Goal: Task Accomplishment & Management: Use online tool/utility

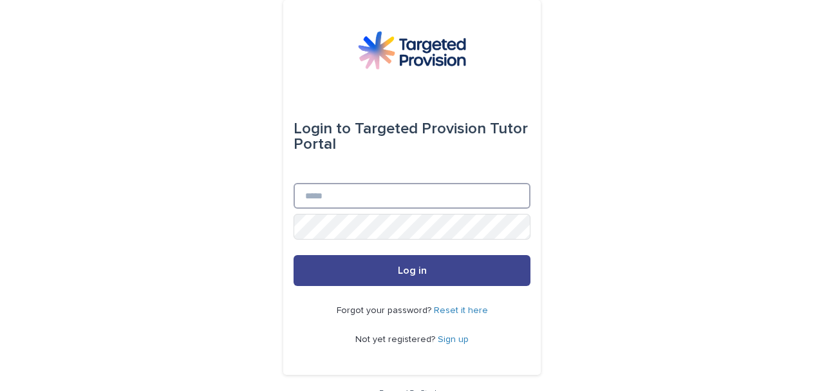
type input "**********"
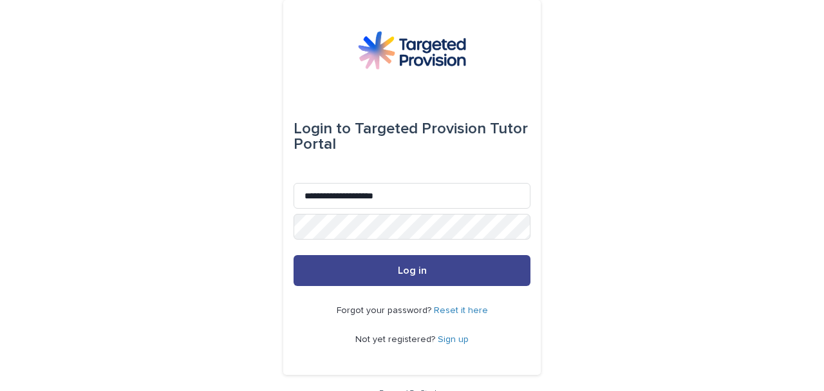
click at [470, 277] on button "Log in" at bounding box center [412, 270] width 237 height 31
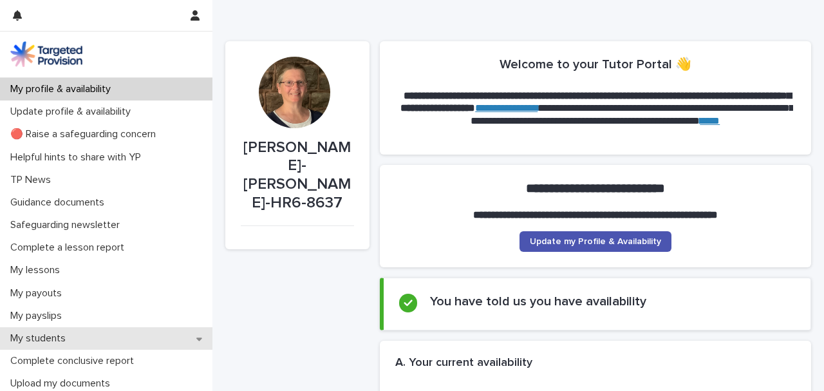
click at [49, 340] on p "My students" at bounding box center [40, 338] width 71 height 12
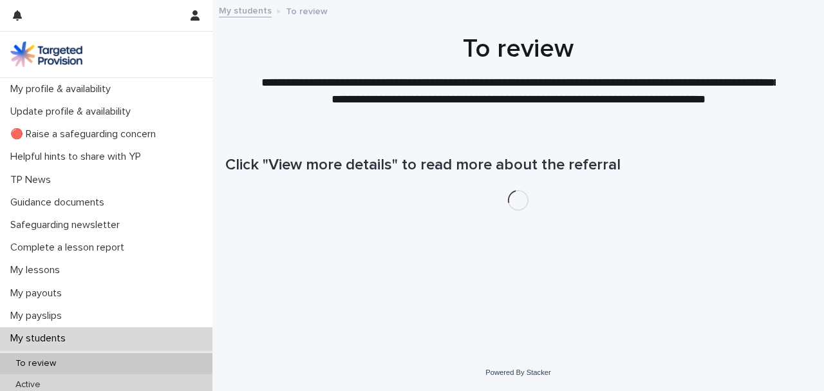
click at [46, 377] on div "Active" at bounding box center [106, 384] width 212 height 21
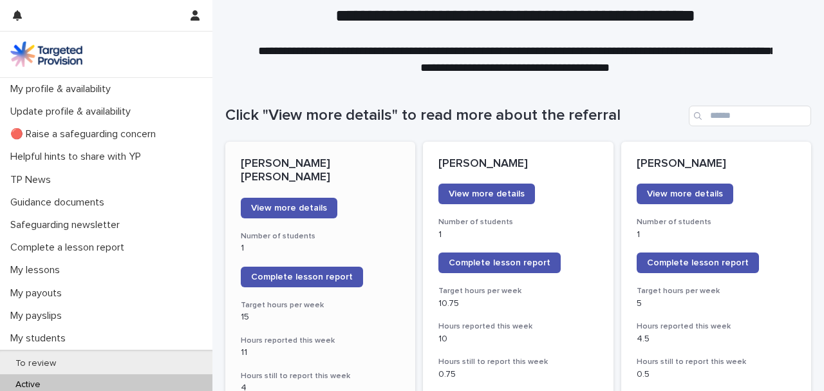
scroll to position [129, 0]
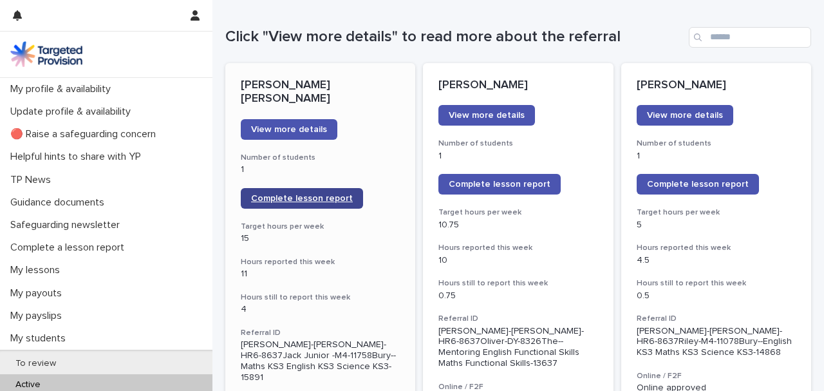
click at [302, 194] on span "Complete lesson report" at bounding box center [302, 198] width 102 height 9
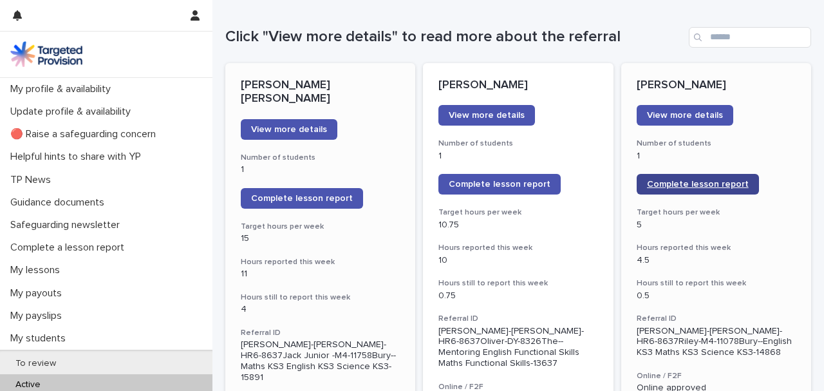
click at [704, 184] on span "Complete lesson report" at bounding box center [698, 184] width 102 height 9
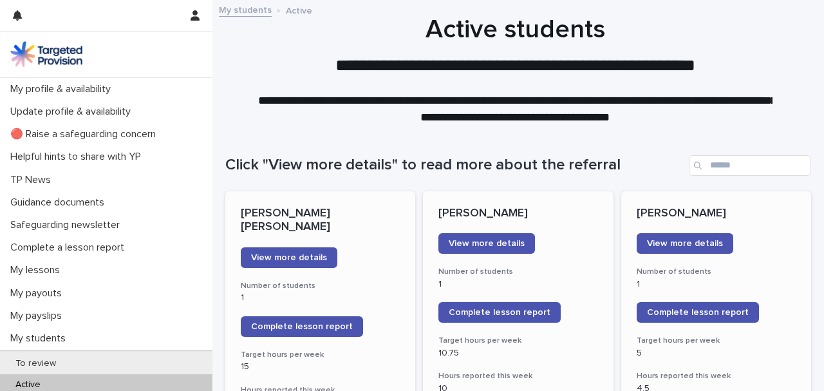
scroll to position [0, 0]
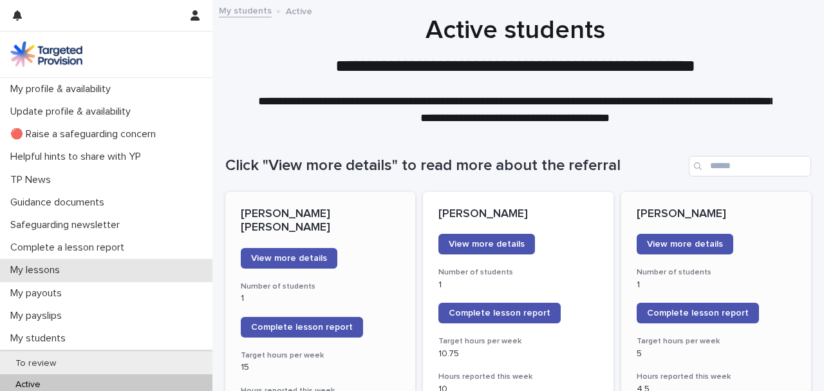
click at [38, 272] on p "My lessons" at bounding box center [37, 270] width 65 height 12
